Goal: Find specific page/section: Find specific page/section

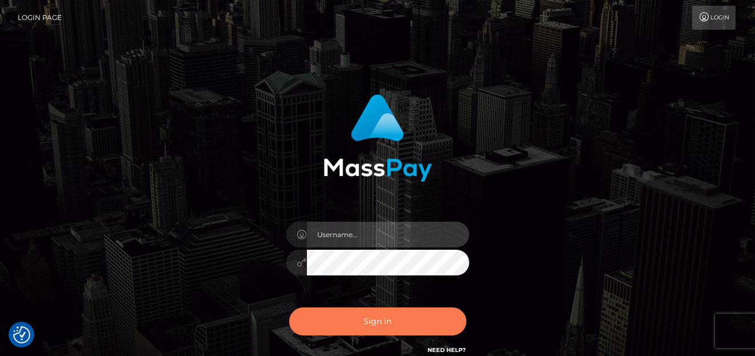
type input "denise"
click at [345, 321] on button "Sign in" at bounding box center [377, 321] width 177 height 28
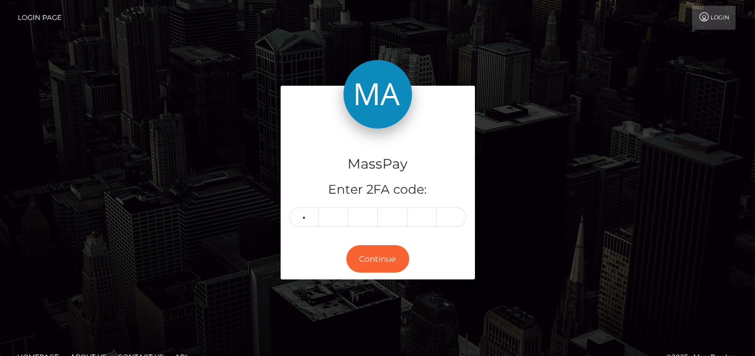
type input "3"
type input "8"
type input "2"
type input "6"
type input "4"
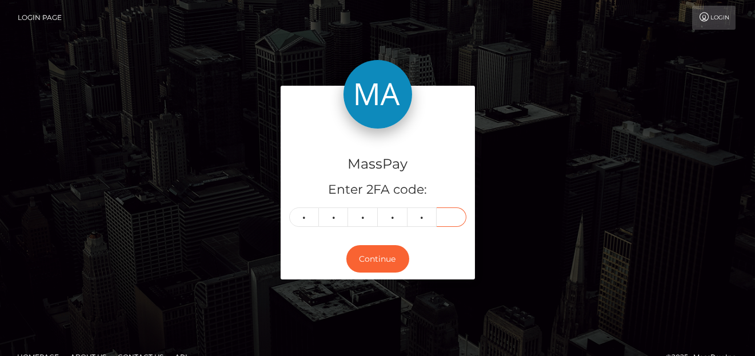
type input "8"
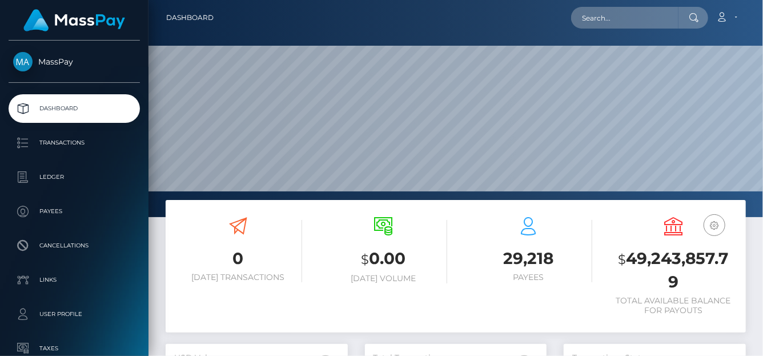
scroll to position [202, 182]
click at [585, 18] on input "text" at bounding box center [624, 18] width 107 height 22
paste input "TspgLPs8VxSxxbOG3y1rLH65bYF2"
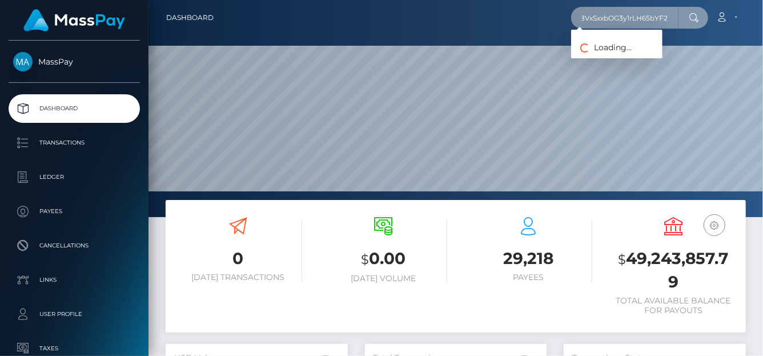
type input "TspgLPs8VxSxxbOG3y1rLH65bYF2"
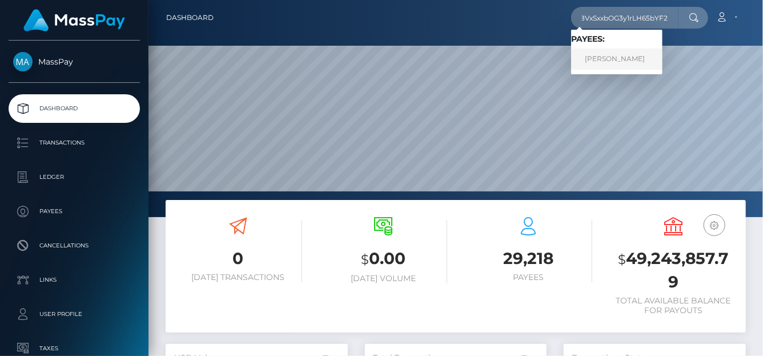
scroll to position [0, 0]
click at [586, 59] on link "ELENI GELAGOTIS" at bounding box center [616, 59] width 91 height 21
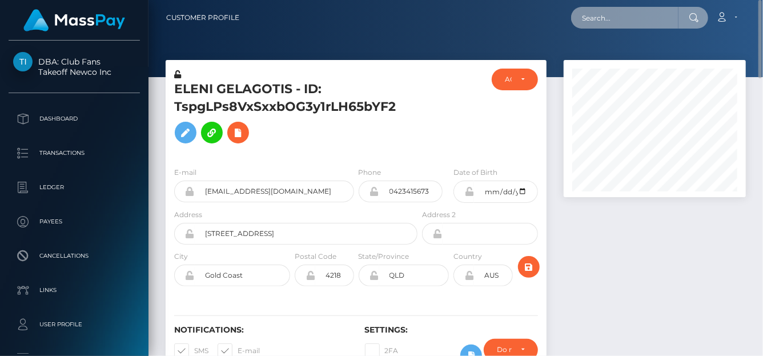
click at [591, 27] on input "text" at bounding box center [624, 18] width 107 height 22
paste input "[EMAIL_ADDRESS][DOMAIN_NAME]"
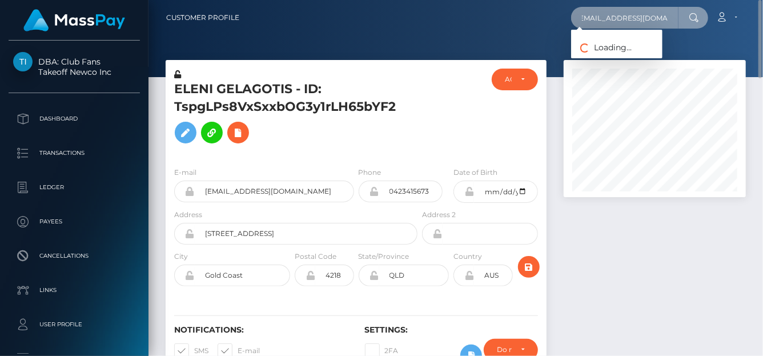
type input "[EMAIL_ADDRESS][DOMAIN_NAME]"
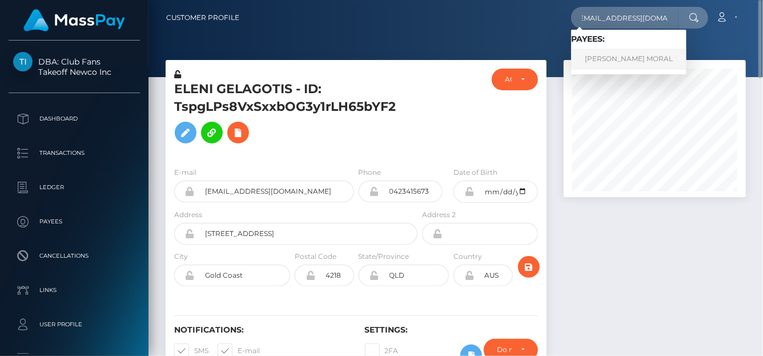
scroll to position [0, 0]
click at [599, 57] on link "JERRYSON GAYONA MORAL" at bounding box center [628, 59] width 115 height 21
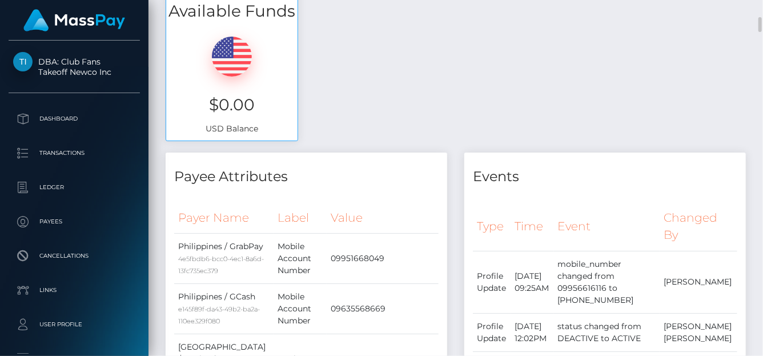
scroll to position [4, 0]
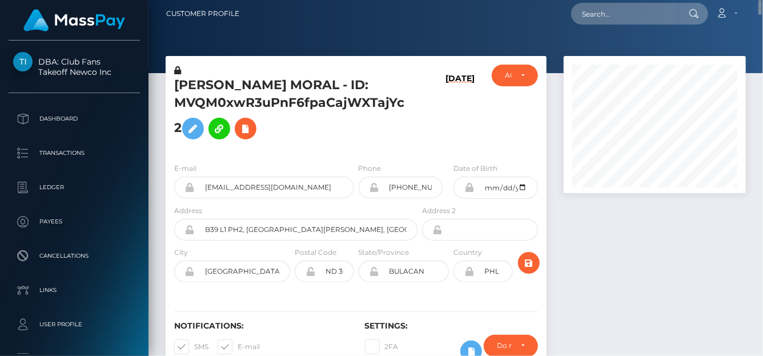
click at [616, 2] on nav "Customer Profile Loading... Loading... Account" at bounding box center [456, 13] width 615 height 35
click at [593, 17] on input "text" at bounding box center [624, 14] width 107 height 22
click at [602, 25] on nav "Customer Profile Loading... Loading... Account" at bounding box center [456, 13] width 615 height 35
click at [595, 15] on input "text" at bounding box center [624, 14] width 107 height 22
click at [595, 14] on input "text" at bounding box center [624, 14] width 107 height 22
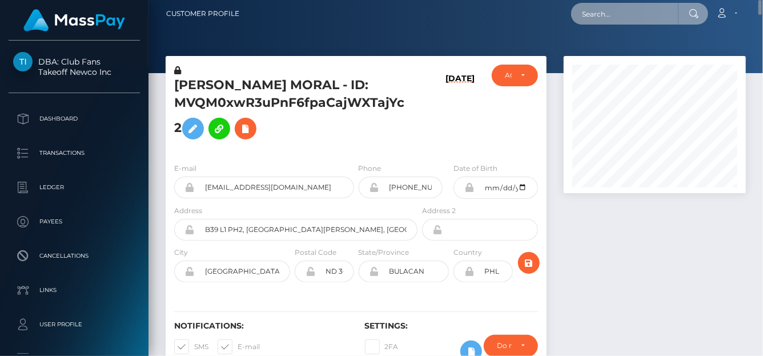
drag, startPoint x: 595, startPoint y: 14, endPoint x: 591, endPoint y: 21, distance: 7.5
click at [594, 17] on input "text" at bounding box center [624, 14] width 107 height 22
paste input "maianh230896@gmail.com"
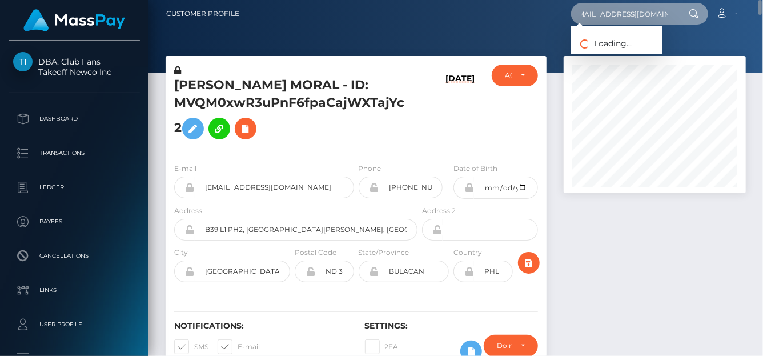
type input "maianh230896@gmail.com"
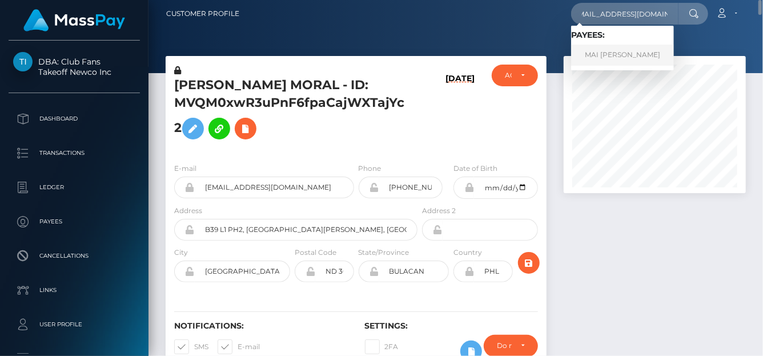
scroll to position [0, 0]
click at [609, 53] on link "MAI ANH HO" at bounding box center [622, 55] width 103 height 21
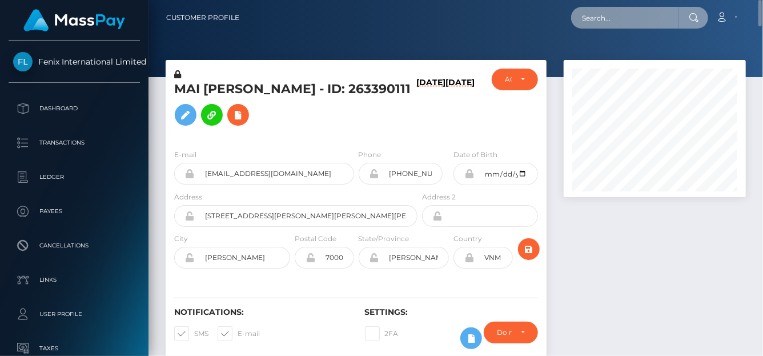
click at [599, 23] on input "text" at bounding box center [624, 18] width 107 height 22
click at [598, 26] on input "jerry150496@gmail.com" at bounding box center [624, 18] width 107 height 22
click at [587, 15] on input "jerry150496@gmail.com" at bounding box center [624, 18] width 107 height 22
drag, startPoint x: 590, startPoint y: 12, endPoint x: 762, endPoint y: 10, distance: 172.0
click at [762, 10] on nav "Customer Profile jerry150496@gmail.com Loading... Loading..." at bounding box center [456, 17] width 615 height 35
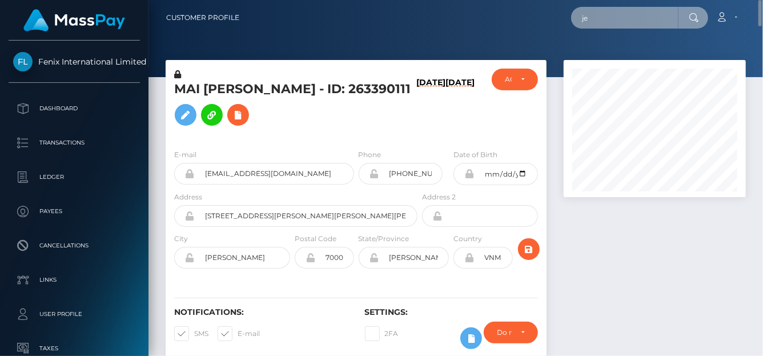
type input "j"
paste input "Jerry150496@gmail.com"
click at [593, 25] on input "Jerry150496@gmail.com" at bounding box center [624, 18] width 107 height 22
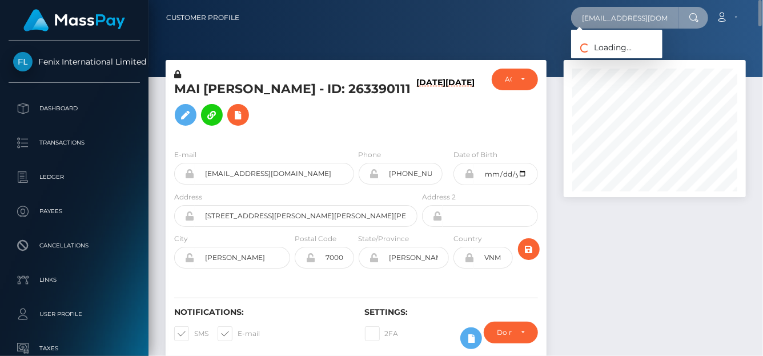
type input "Jerry150496@gmail.com"
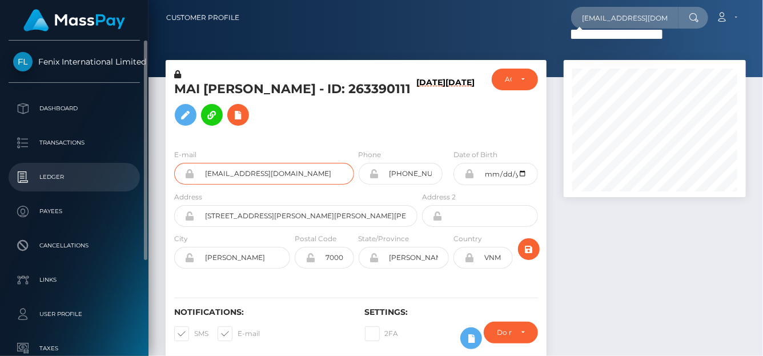
drag, startPoint x: 337, startPoint y: 196, endPoint x: 55, endPoint y: 179, distance: 282.2
click at [55, 179] on div "Fenix International Limited Dashboard Transactions Ledger Payees Links" at bounding box center [381, 178] width 763 height 356
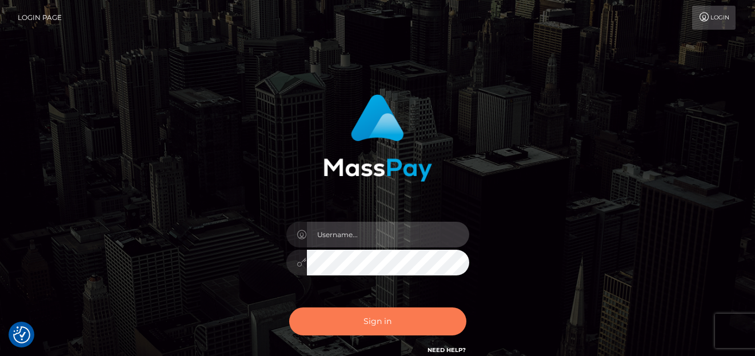
type input "denise"
click at [353, 321] on button "Sign in" at bounding box center [377, 321] width 177 height 28
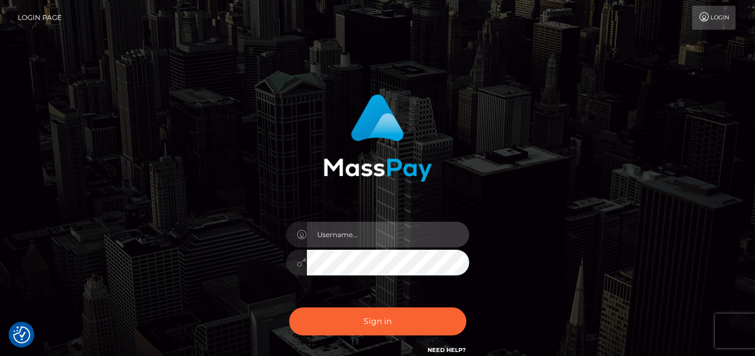
type input "[PERSON_NAME]"
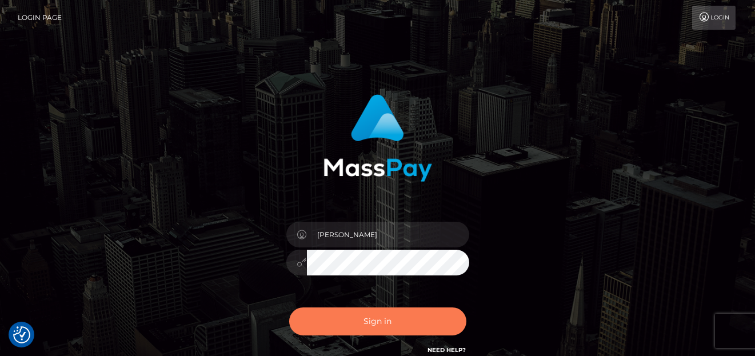
click at [315, 329] on button "Sign in" at bounding box center [377, 321] width 177 height 28
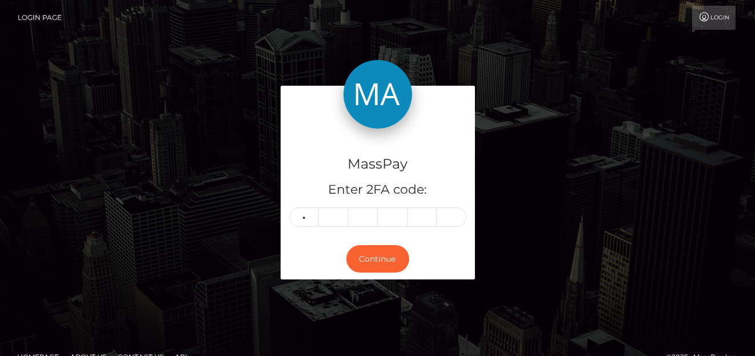
type input "7"
type input "1"
type input "5"
type input "0"
type input "7"
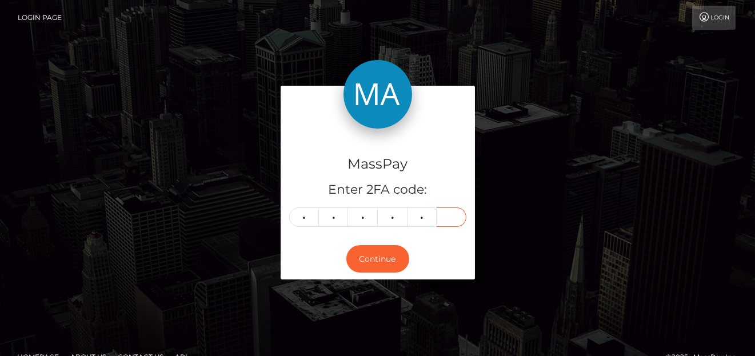
type input "1"
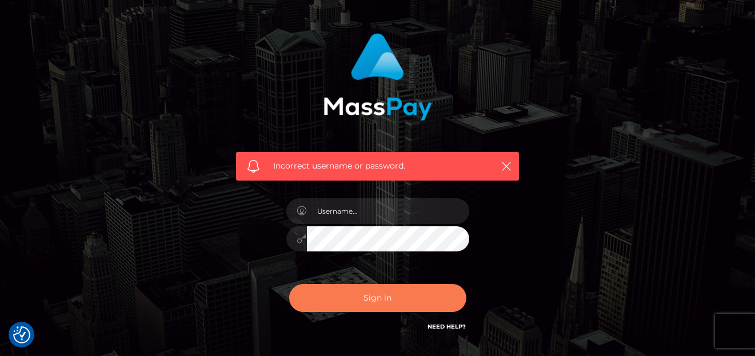
scroll to position [114, 0]
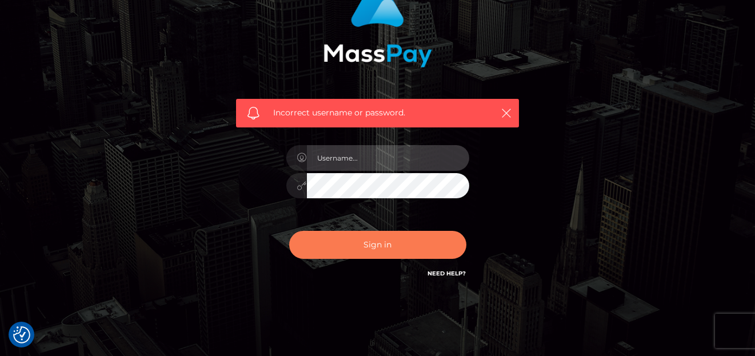
type input "[PERSON_NAME]"
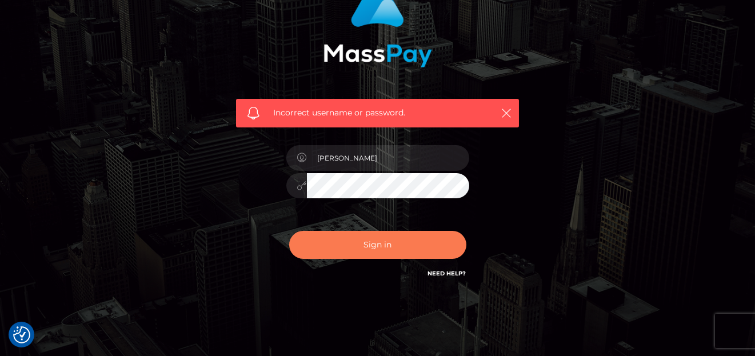
click at [358, 250] on button "Sign in" at bounding box center [377, 245] width 177 height 28
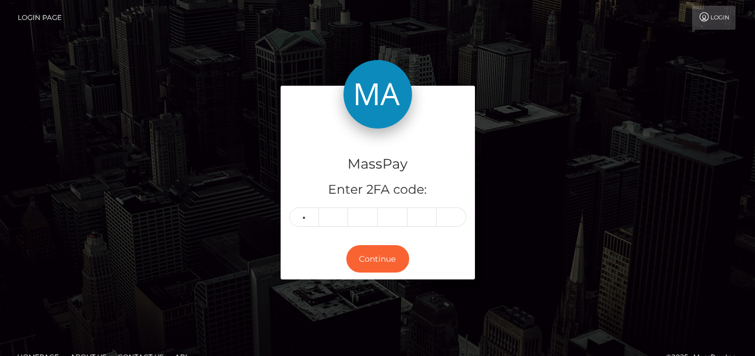
type input "8"
type input "4"
type input "1"
type input "3"
type input "1"
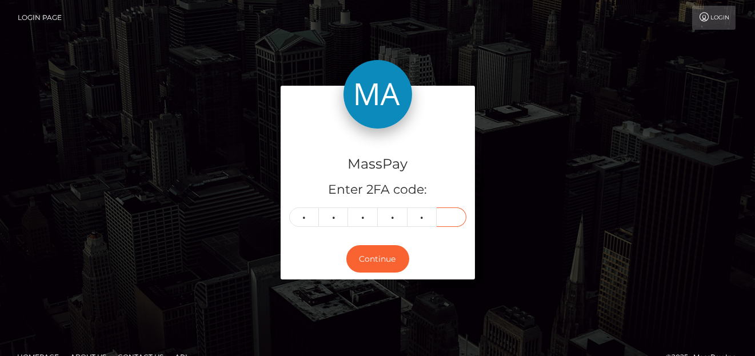
type input "4"
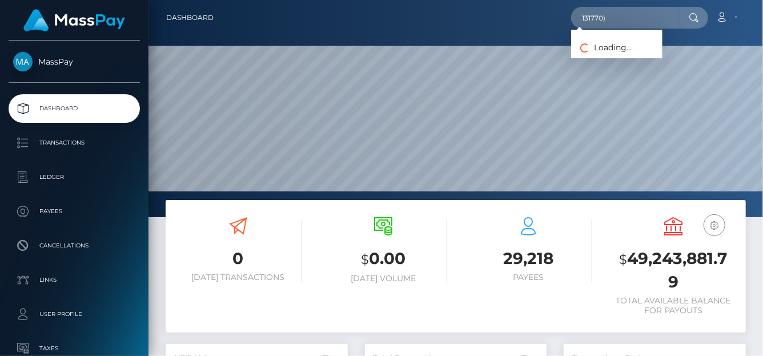
scroll to position [202, 182]
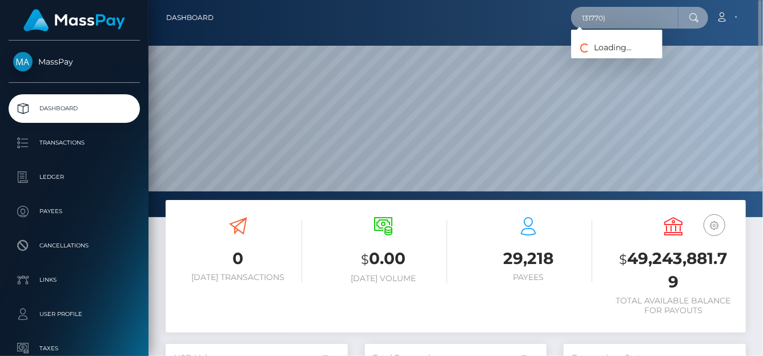
drag, startPoint x: 616, startPoint y: 17, endPoint x: 457, endPoint y: 10, distance: 159.0
click at [457, 10] on div "131770) Loading... Loading... Payouts: 跃丽 温 (I HEALTH INNOVATION TECH CORP - ) …" at bounding box center [484, 18] width 523 height 24
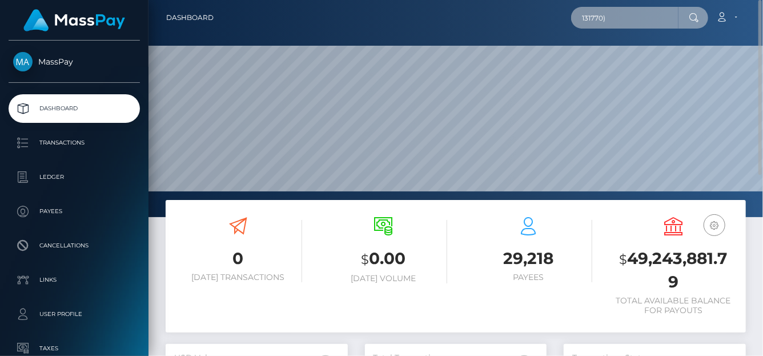
paste input "[EMAIL_ADDRESS][DOMAIN_NAME]"
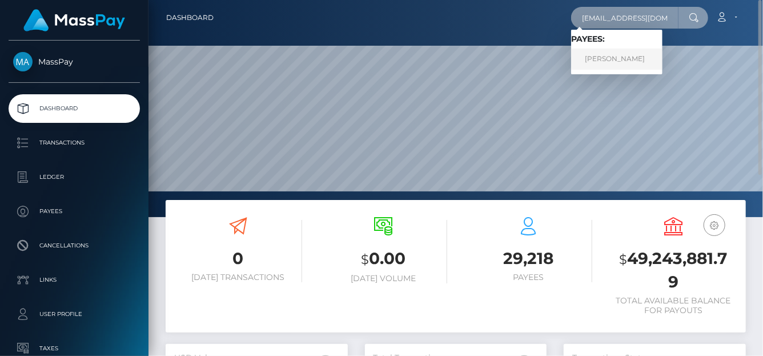
type input "[EMAIL_ADDRESS][DOMAIN_NAME]"
click at [614, 63] on link "JOYCE DE NIEVA CUDEN" at bounding box center [616, 59] width 91 height 21
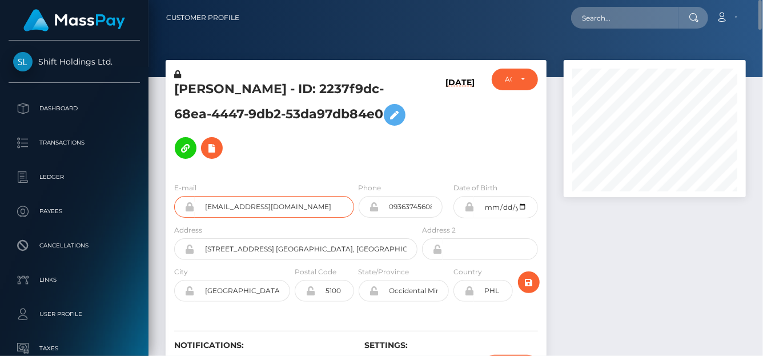
drag, startPoint x: 298, startPoint y: 195, endPoint x: 194, endPoint y: 195, distance: 104.6
click at [194, 196] on div "[EMAIL_ADDRESS][DOMAIN_NAME]" at bounding box center [264, 207] width 180 height 22
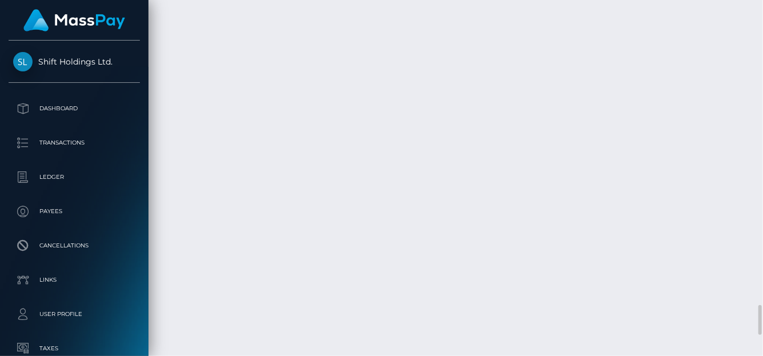
scroll to position [3916, 0]
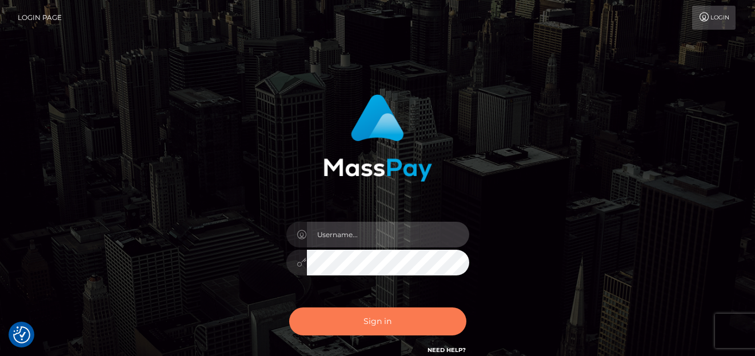
type input "[PERSON_NAME]"
click at [391, 319] on button "Sign in" at bounding box center [377, 321] width 177 height 28
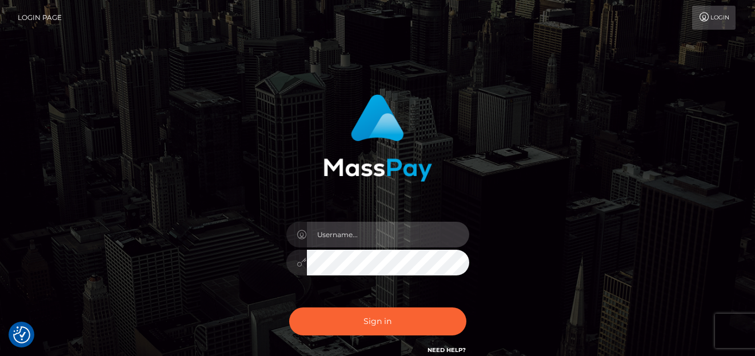
type input "denise"
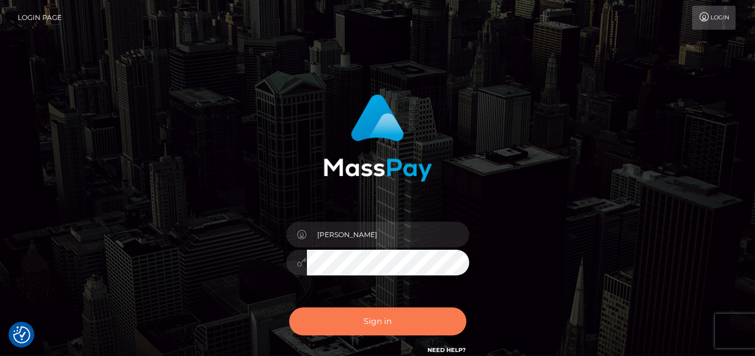
click at [391, 318] on button "Sign in" at bounding box center [377, 321] width 177 height 28
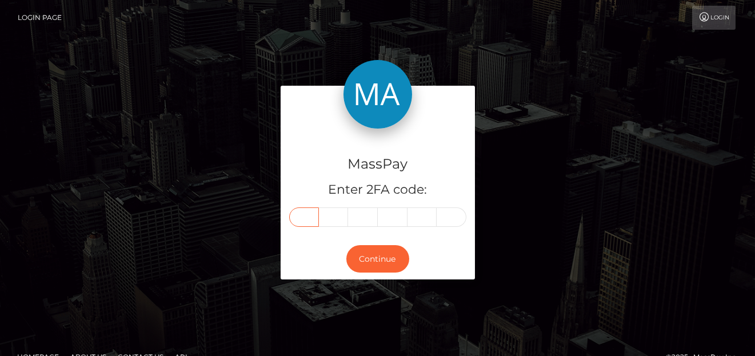
click at [302, 212] on input "text" at bounding box center [304, 216] width 30 height 19
type input "7"
type input "5"
type input "0"
type input "4"
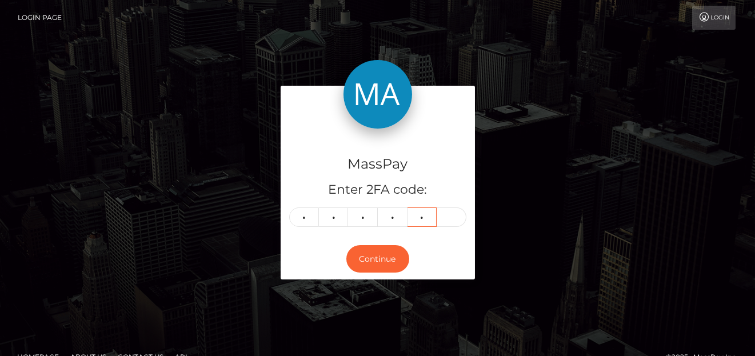
type input "8"
type input "4"
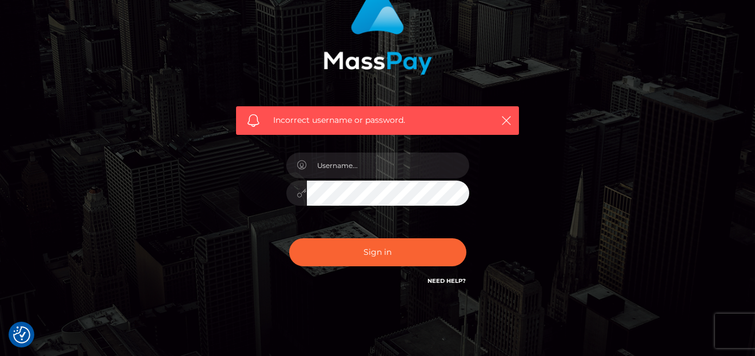
scroll to position [143, 0]
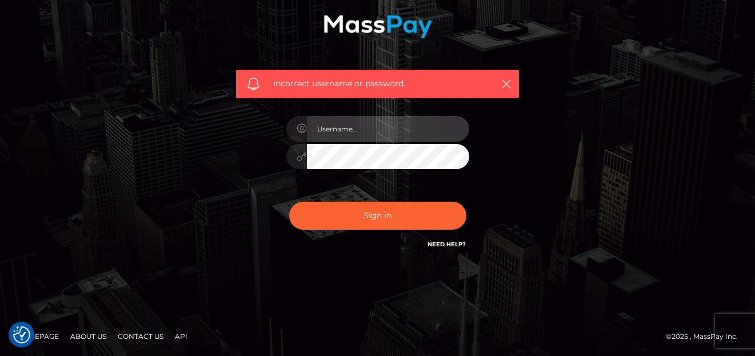
type input "denise"
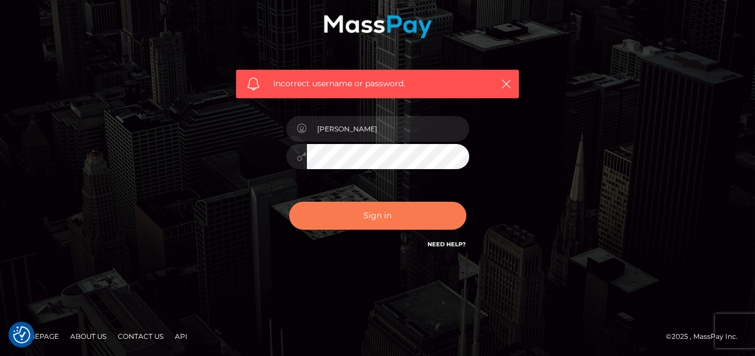
click at [331, 205] on button "Sign in" at bounding box center [377, 216] width 177 height 28
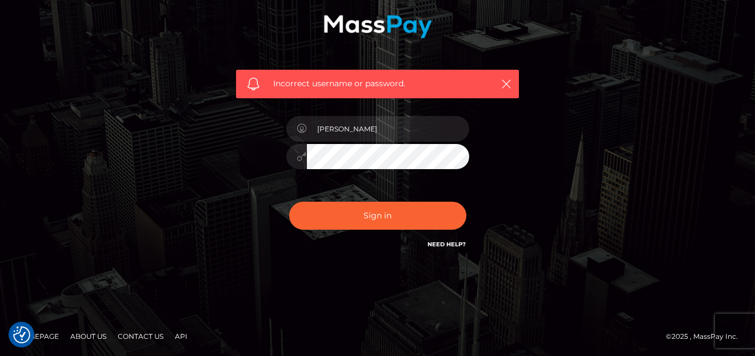
click at [333, 205] on div "0cAFcWeA6pxLftlfd6CGFe5QsWuYZJvyqo7VufPvjeH3o16POBf3VwSZaIJcCr2XB85Zm0T-_ep4ORb…" at bounding box center [378, 220] width 200 height 51
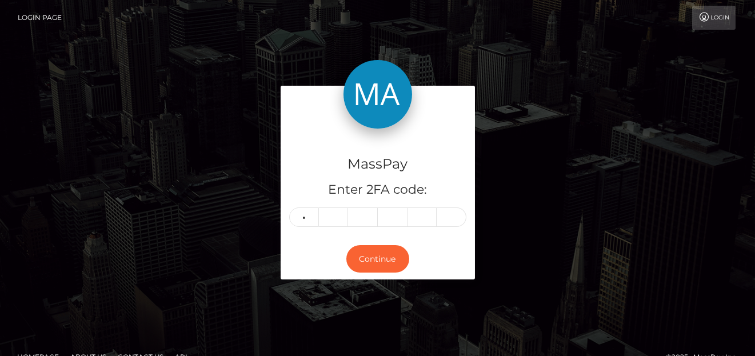
type input "1"
type input "0"
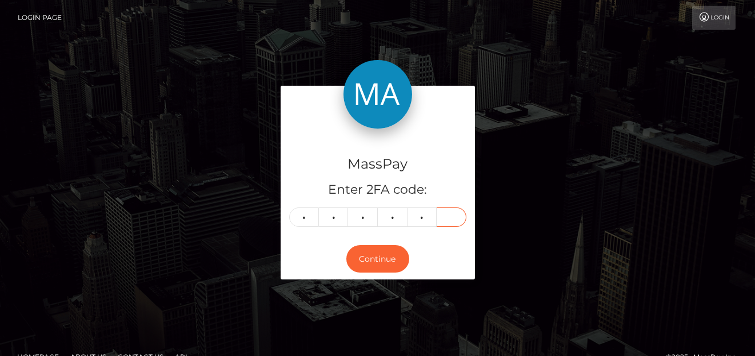
type input "3"
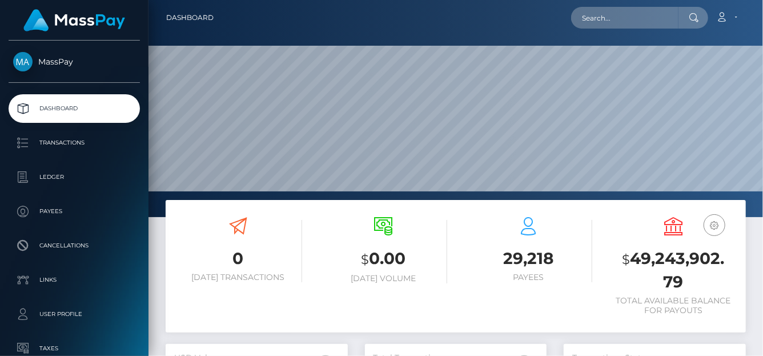
scroll to position [217, 615]
click at [604, 22] on input "text" at bounding box center [624, 18] width 107 height 22
paste input "[EMAIL_ADDRESS][DOMAIN_NAME]"
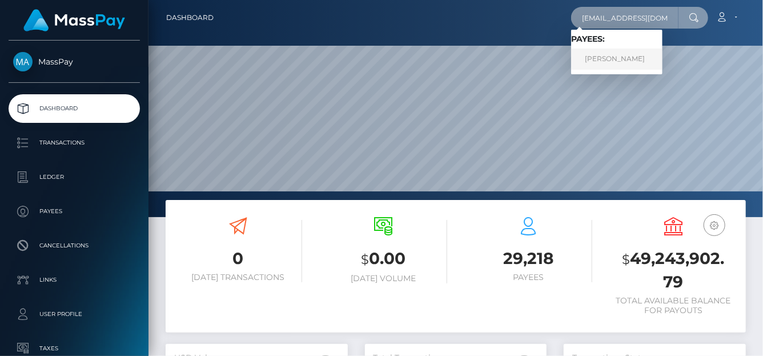
type input "[EMAIL_ADDRESS][DOMAIN_NAME]"
click at [597, 56] on link "[PERSON_NAME]" at bounding box center [616, 59] width 91 height 21
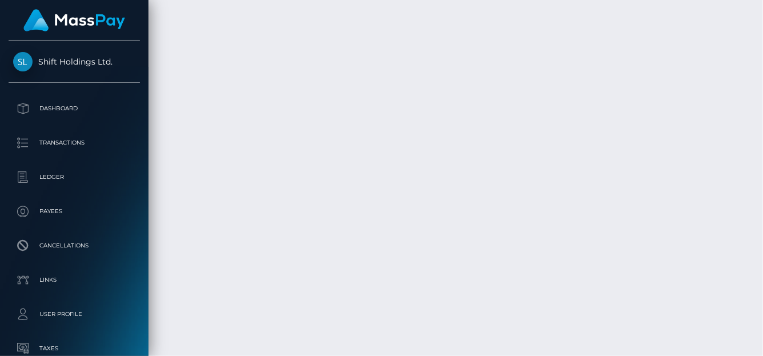
scroll to position [3834, 0]
click at [327, 191] on body "Shift Holdings Ltd. Dashboard Transactions Ledger Payees Links Taxes" at bounding box center [381, 178] width 763 height 356
click at [326, 188] on div "Additional Info" at bounding box center [346, 177] width 74 height 21
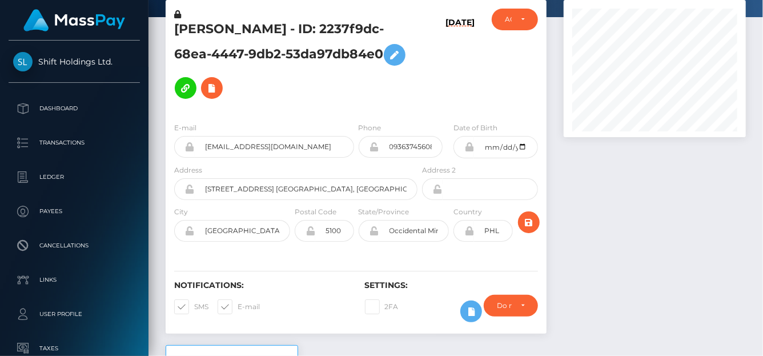
scroll to position [0, 0]
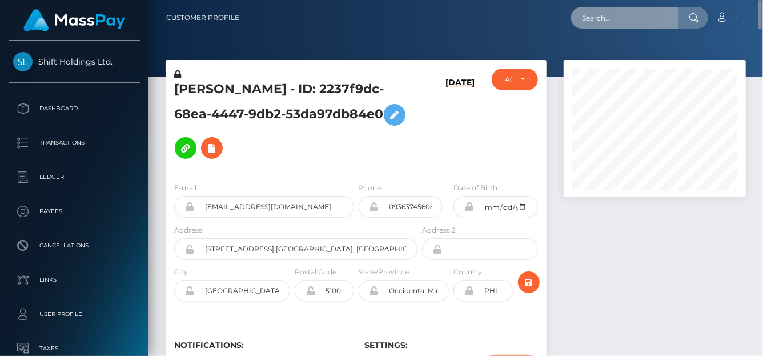
click at [594, 28] on input "text" at bounding box center [624, 18] width 107 height 22
click at [583, 17] on input "text" at bounding box center [624, 18] width 107 height 22
paste input "yhumiemoral@gmail.com"
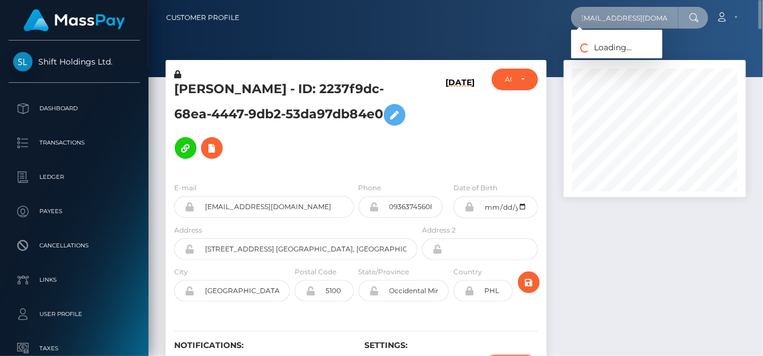
type input "yhumiemoral@gmail.com"
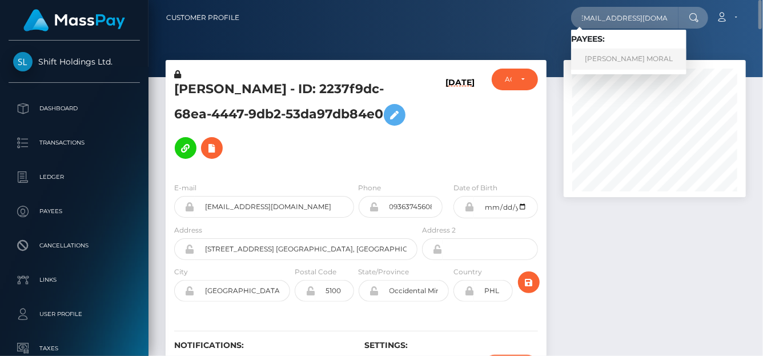
click at [597, 59] on link "JERRYSON GAYONA MORAL" at bounding box center [628, 59] width 115 height 21
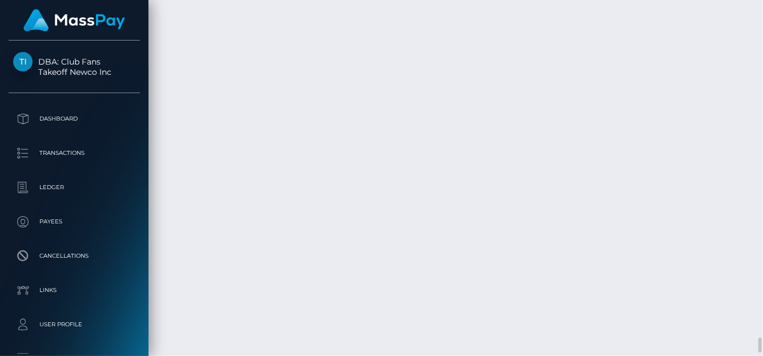
scroll to position [137, 182]
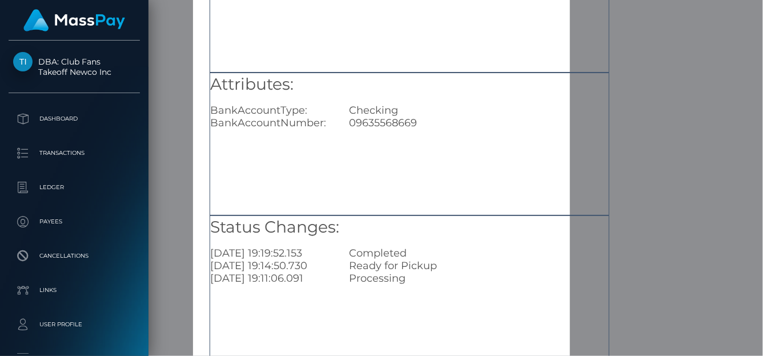
scroll to position [187, 0]
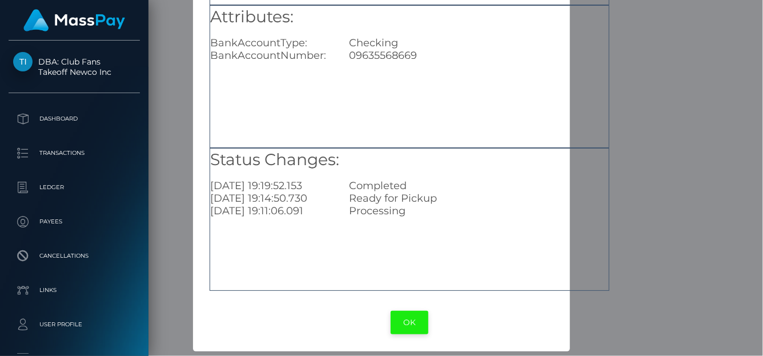
click at [398, 319] on button "OK" at bounding box center [410, 322] width 38 height 23
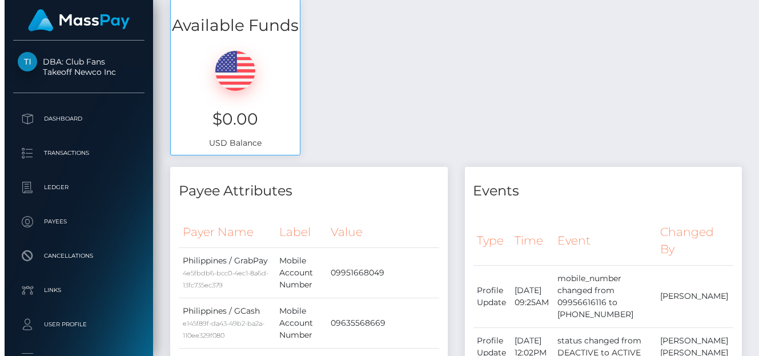
scroll to position [0, 0]
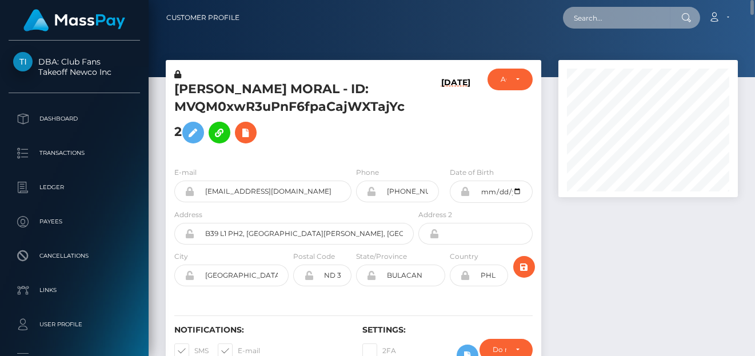
click at [629, 15] on input "text" at bounding box center [616, 18] width 107 height 22
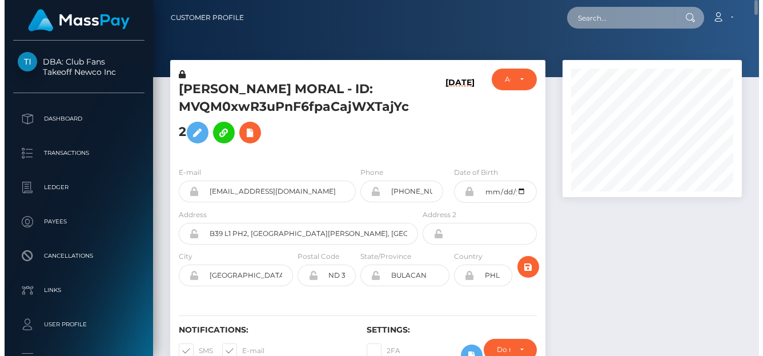
scroll to position [137, 182]
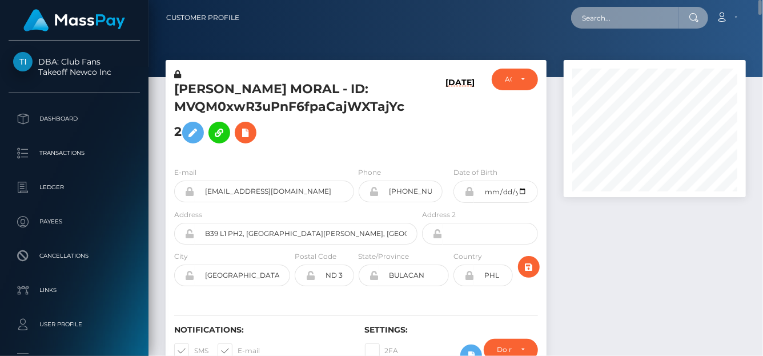
paste input "daliaeema@gmail.com"
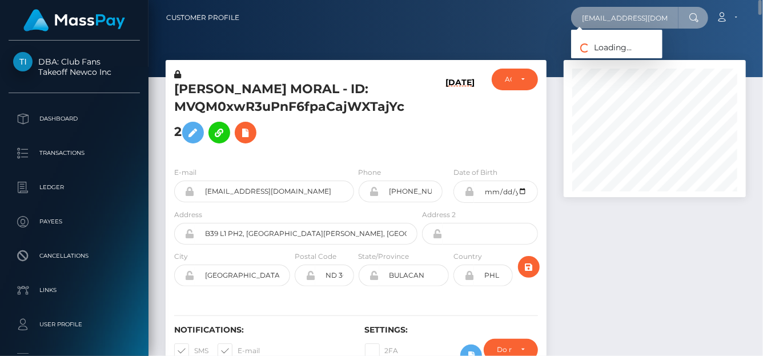
type input "daliaeema@gmail.com"
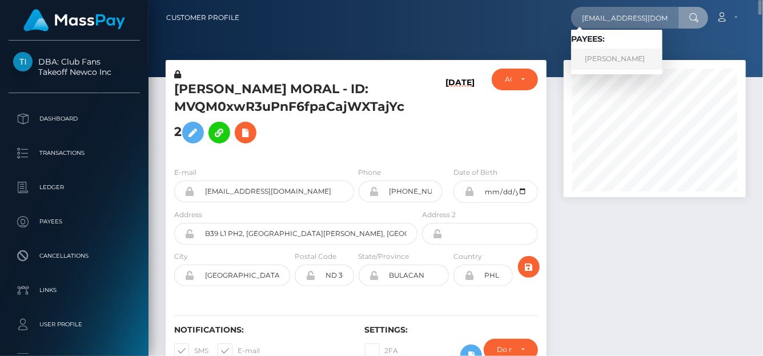
click at [643, 62] on link "JOYCE DE NIEVA CUDEN" at bounding box center [616, 59] width 91 height 21
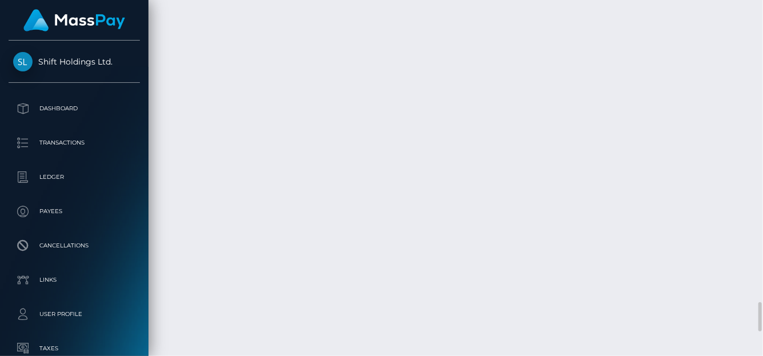
scroll to position [3719, 0]
